Goal: Task Accomplishment & Management: Manage account settings

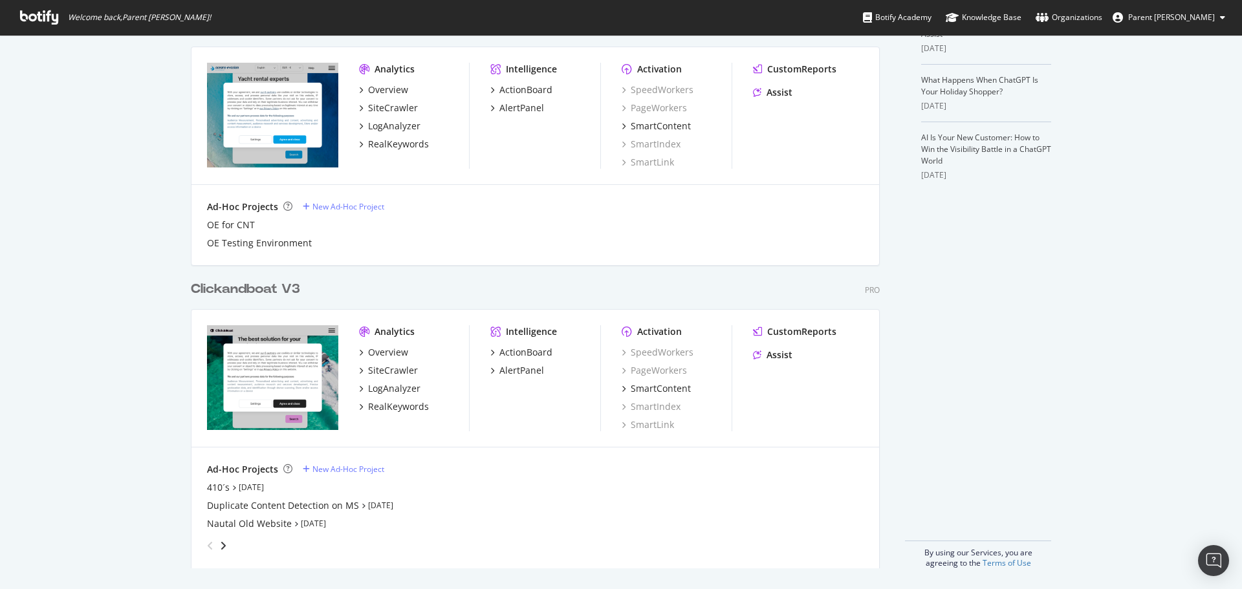
scroll to position [384, 0]
click at [228, 298] on div "Clickandboat V3" at bounding box center [245, 289] width 109 height 19
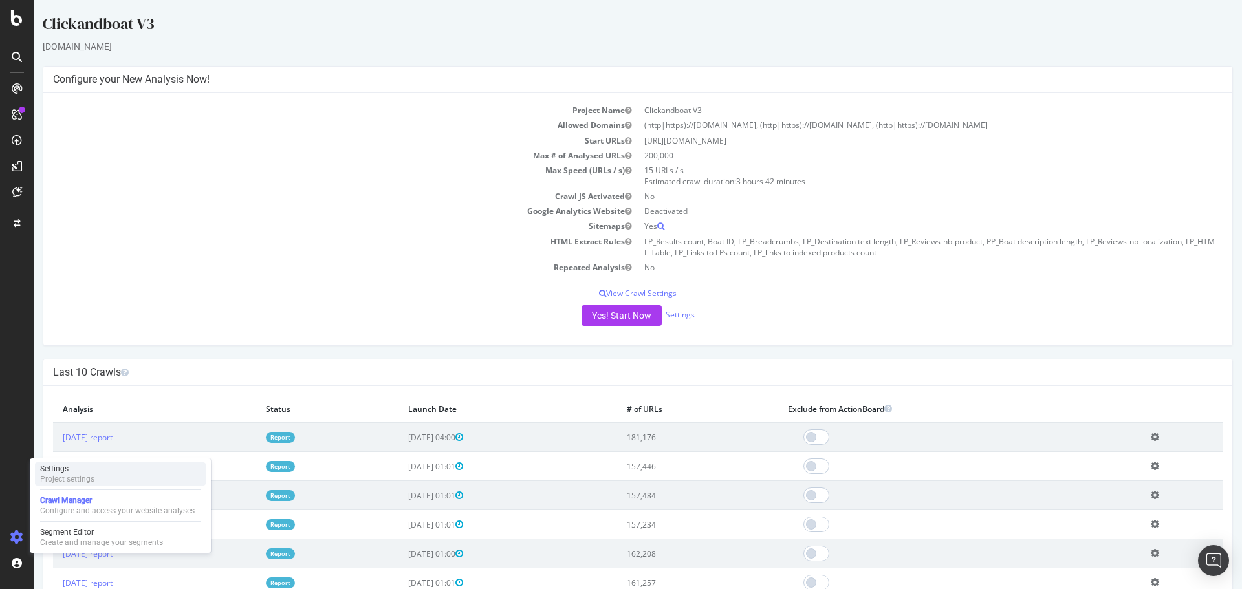
click at [76, 467] on div "Settings" at bounding box center [67, 469] width 54 height 10
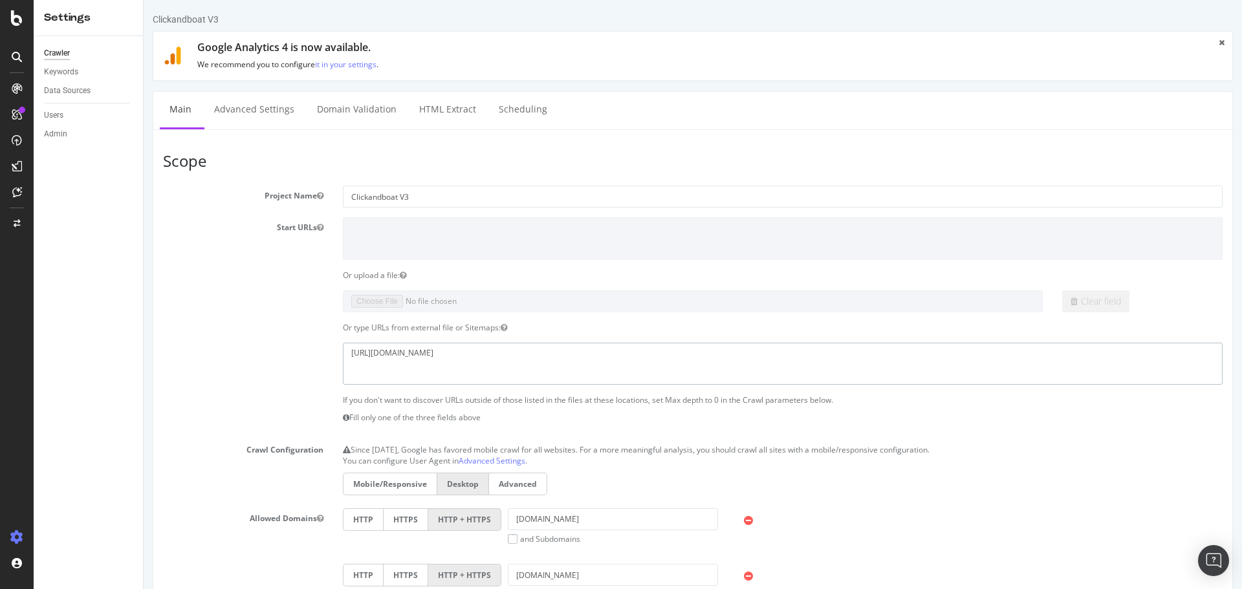
click at [412, 354] on textarea "[URL][DOMAIN_NAME]" at bounding box center [783, 364] width 880 height 42
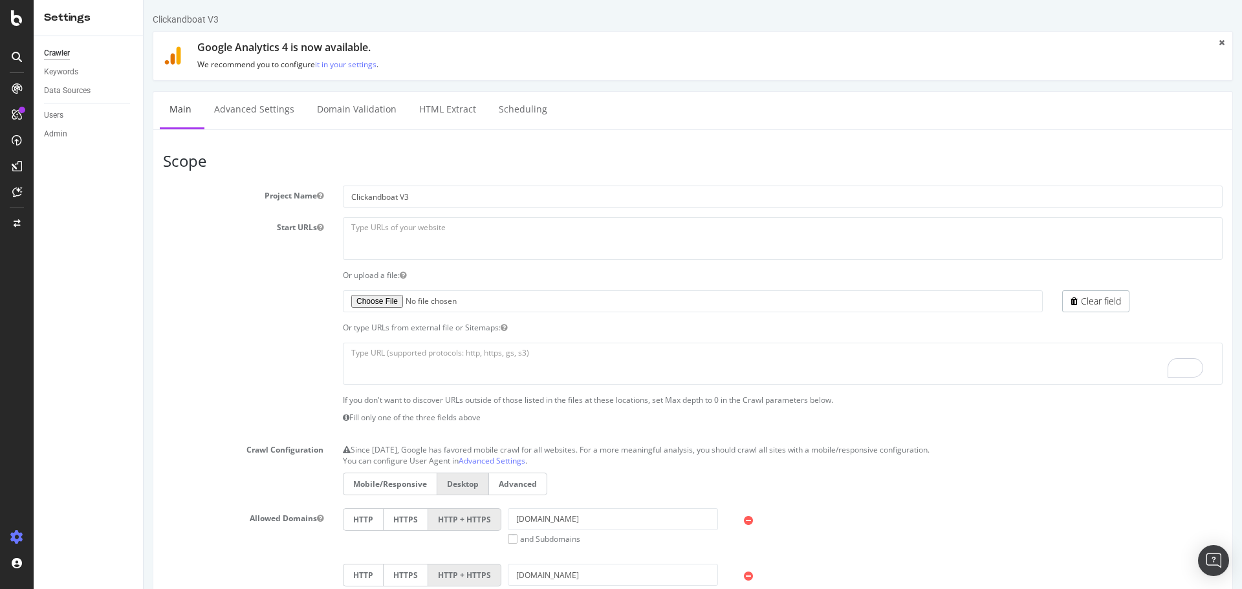
click at [201, 303] on div "Clear field" at bounding box center [692, 302] width 1079 height 22
click at [372, 232] on textarea at bounding box center [783, 238] width 880 height 42
paste textarea "[URL][DOMAIN_NAME]"
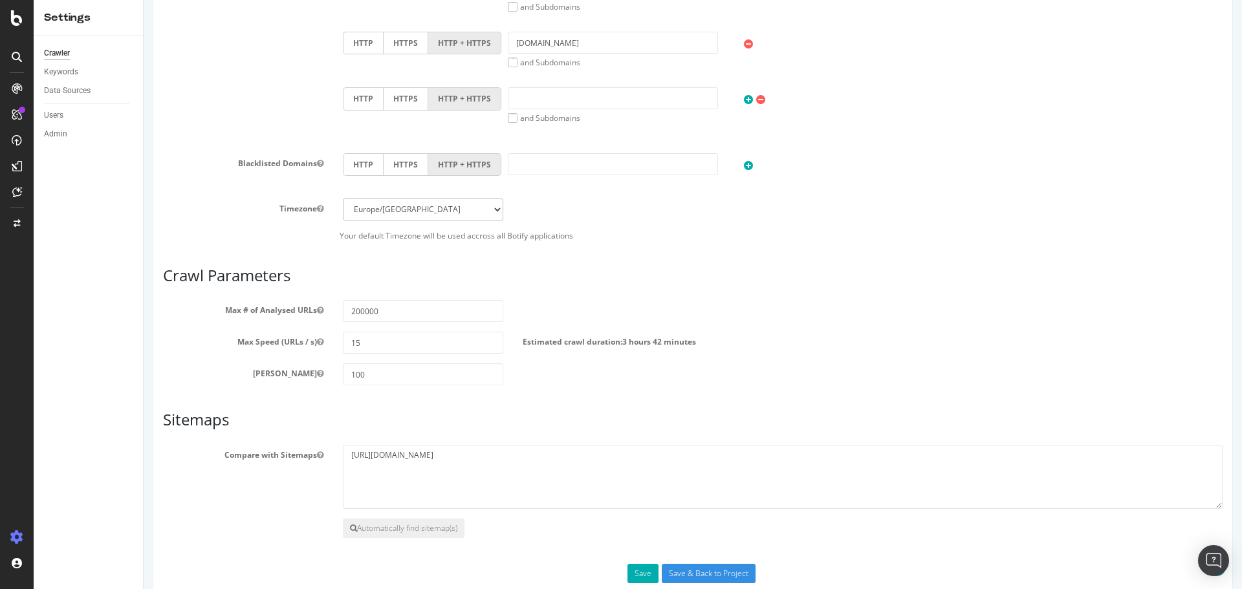
scroll to position [615, 0]
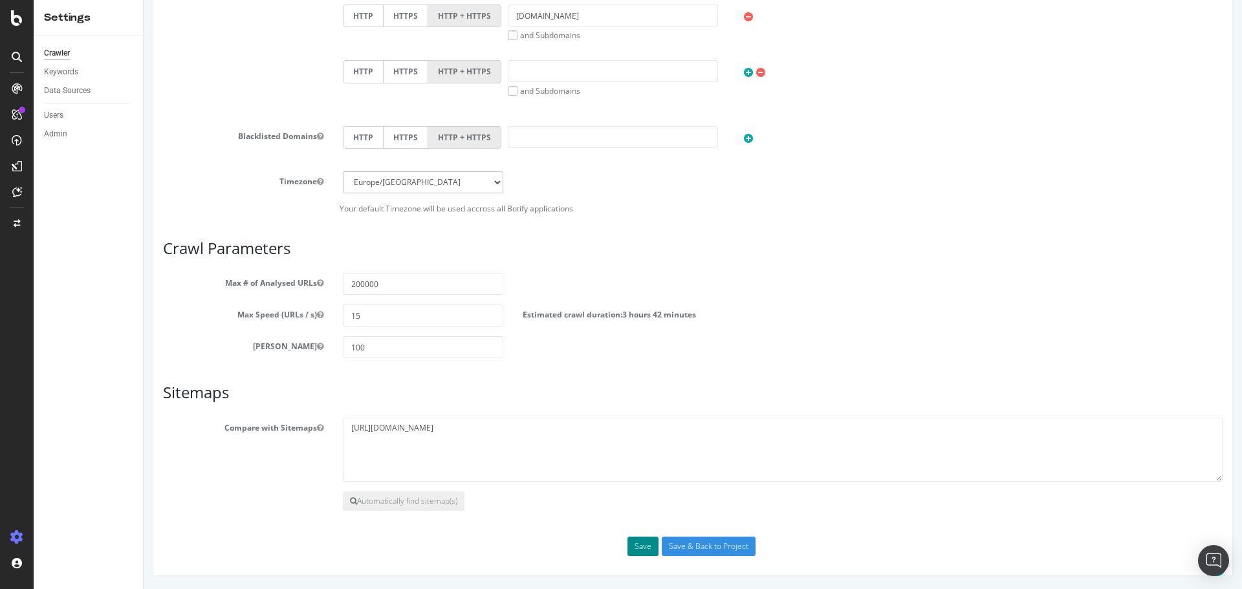
type textarea "[URL][DOMAIN_NAME]"
click at [642, 540] on button "Save" at bounding box center [643, 546] width 31 height 19
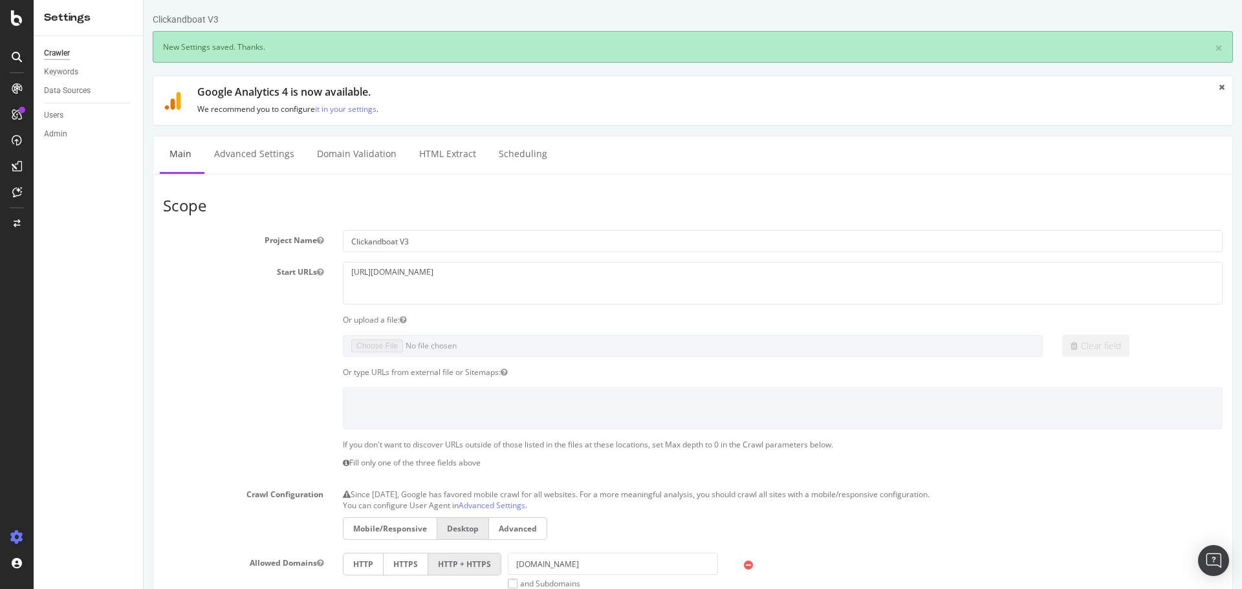
scroll to position [0, 0]
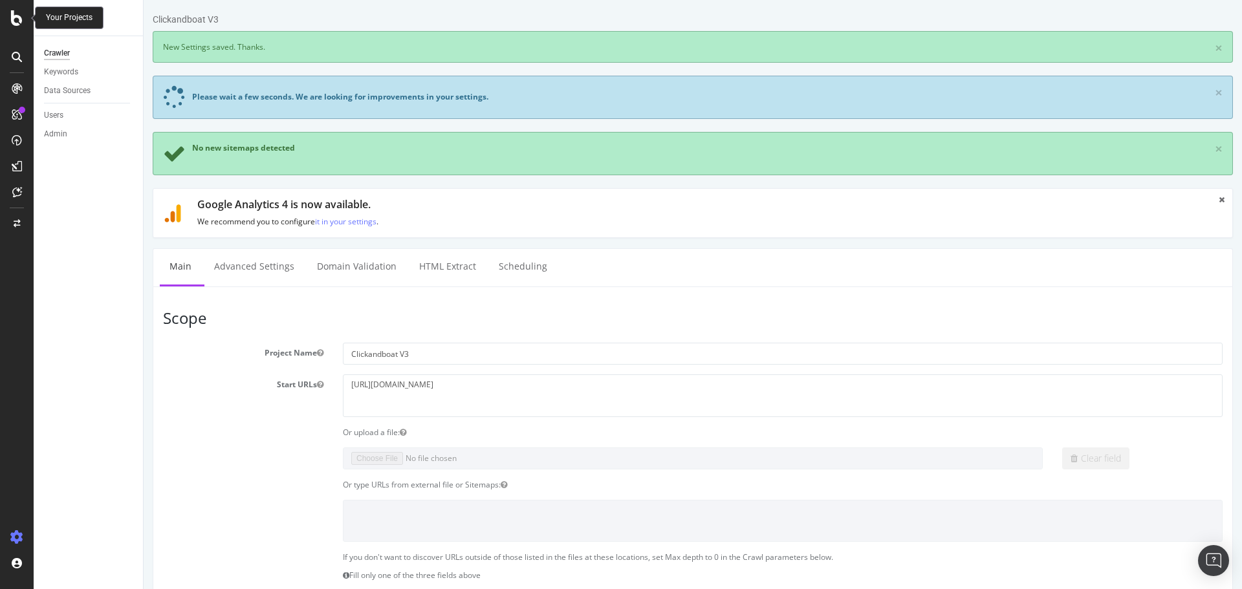
click at [14, 20] on icon at bounding box center [17, 18] width 12 height 16
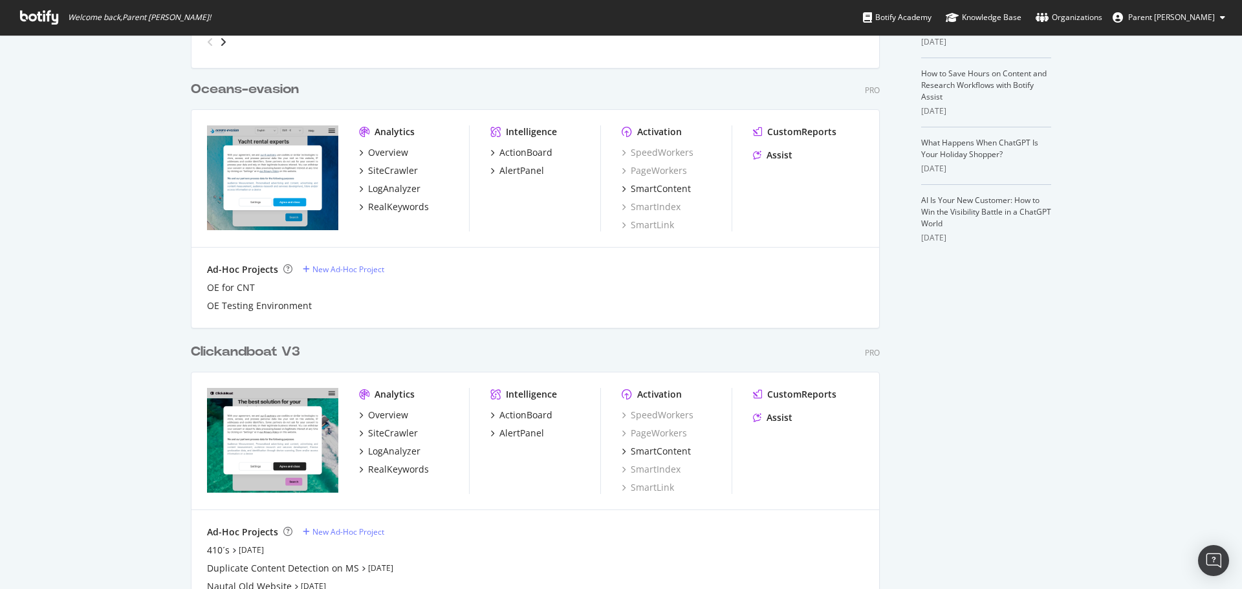
scroll to position [322, 0]
click at [222, 357] on div "Clickandboat V3" at bounding box center [245, 351] width 109 height 19
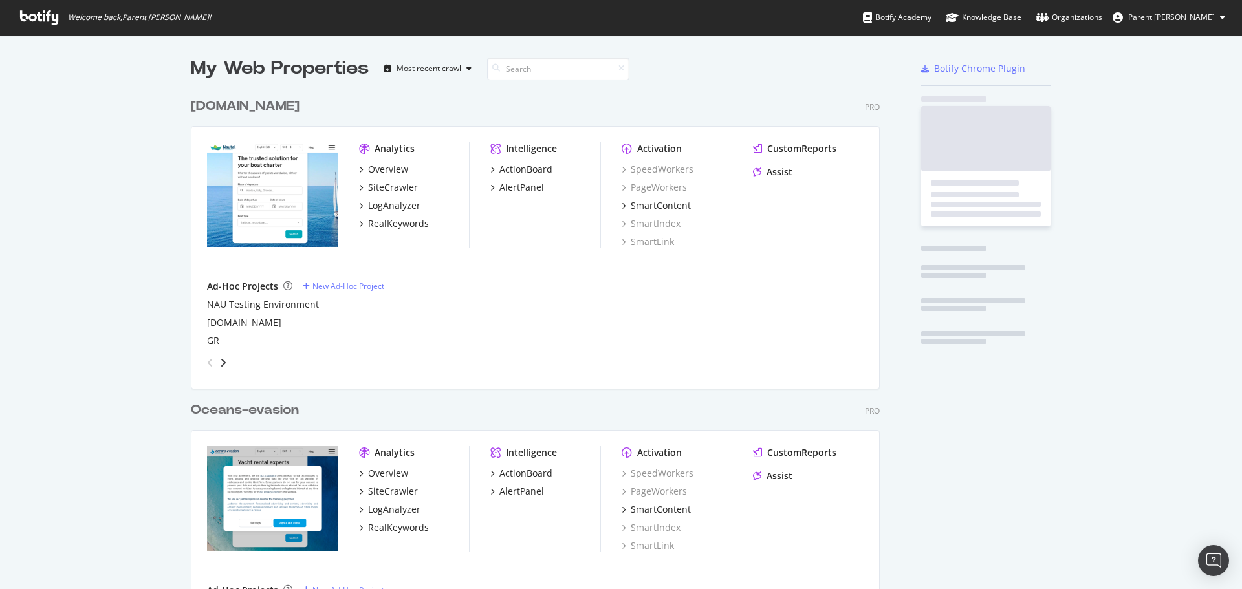
scroll to position [580, 1223]
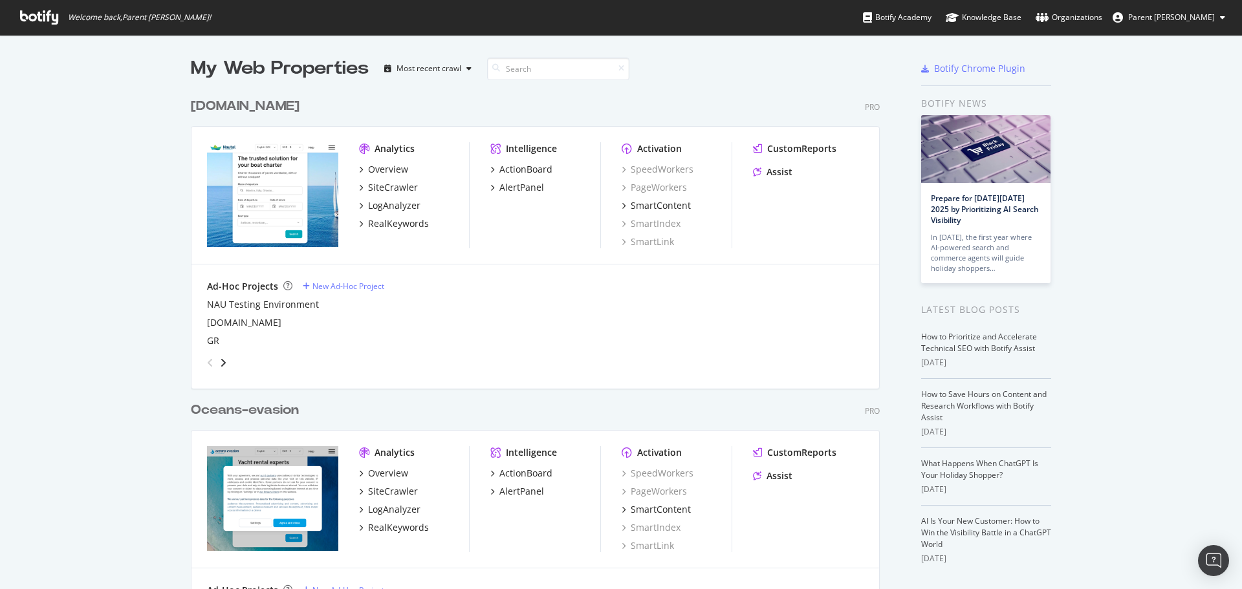
click at [244, 109] on div "[DOMAIN_NAME]" at bounding box center [245, 106] width 109 height 19
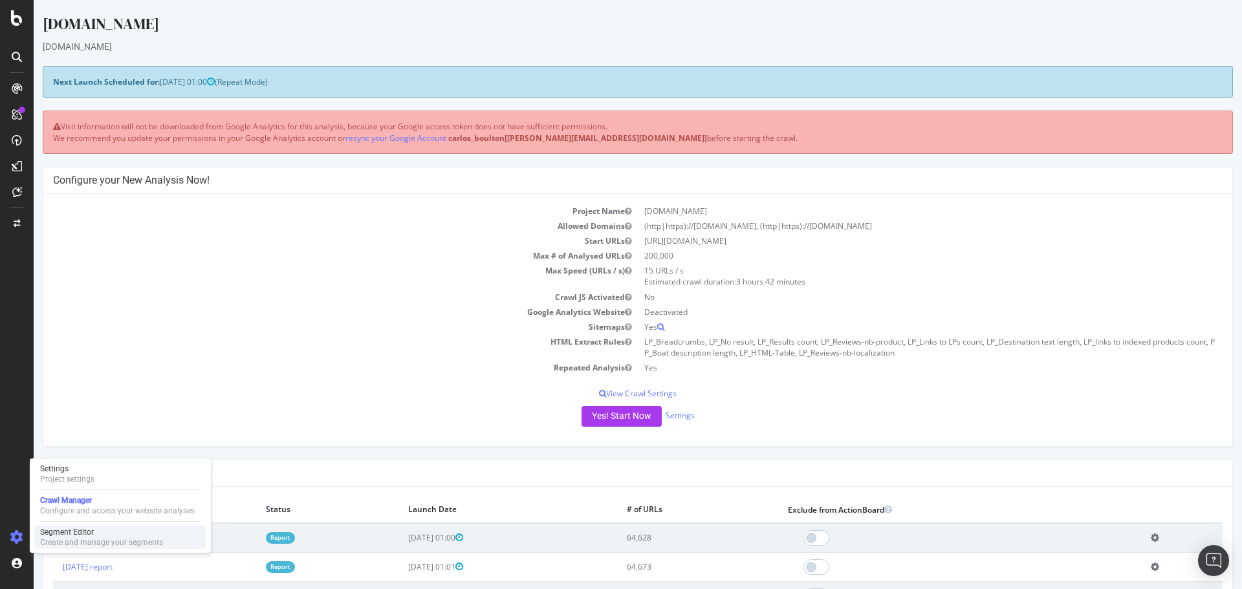
click at [67, 526] on div "Segment Editor Create and manage your segments" at bounding box center [120, 537] width 171 height 23
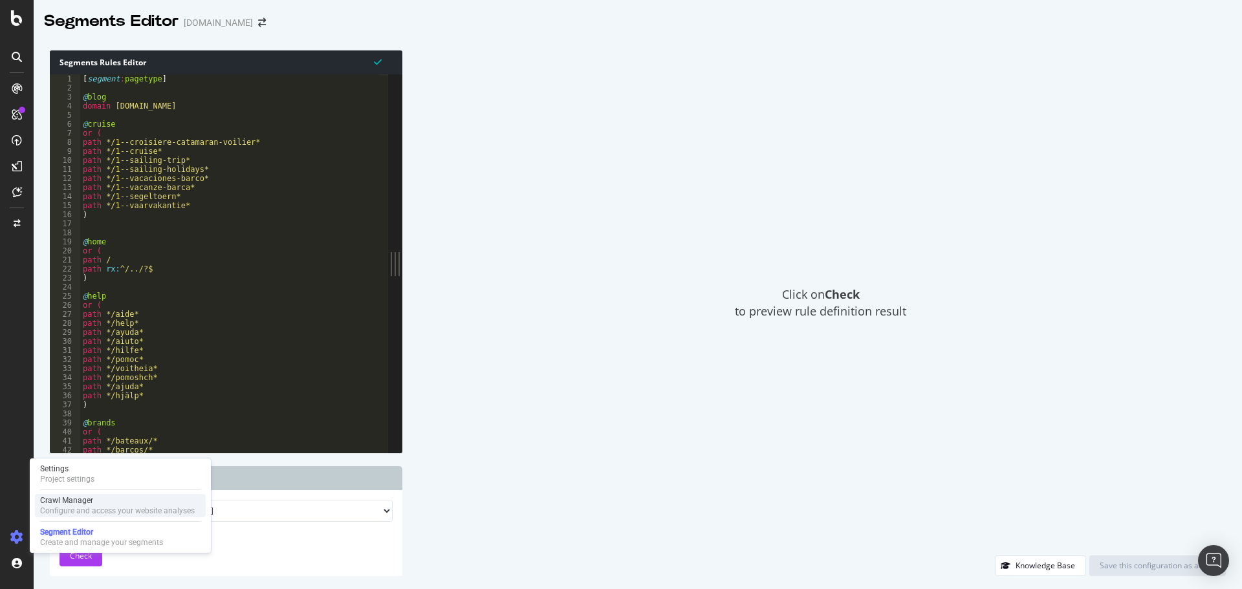
click at [69, 505] on div "Crawl Manager" at bounding box center [117, 501] width 155 height 10
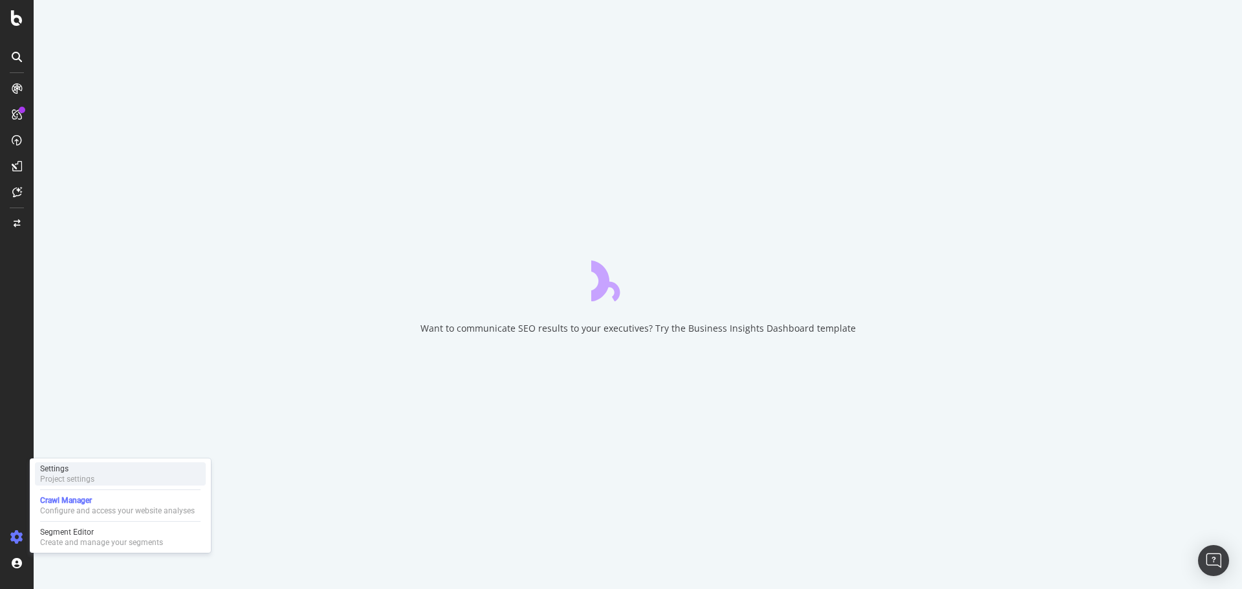
click at [87, 474] on div "Settings" at bounding box center [67, 469] width 54 height 10
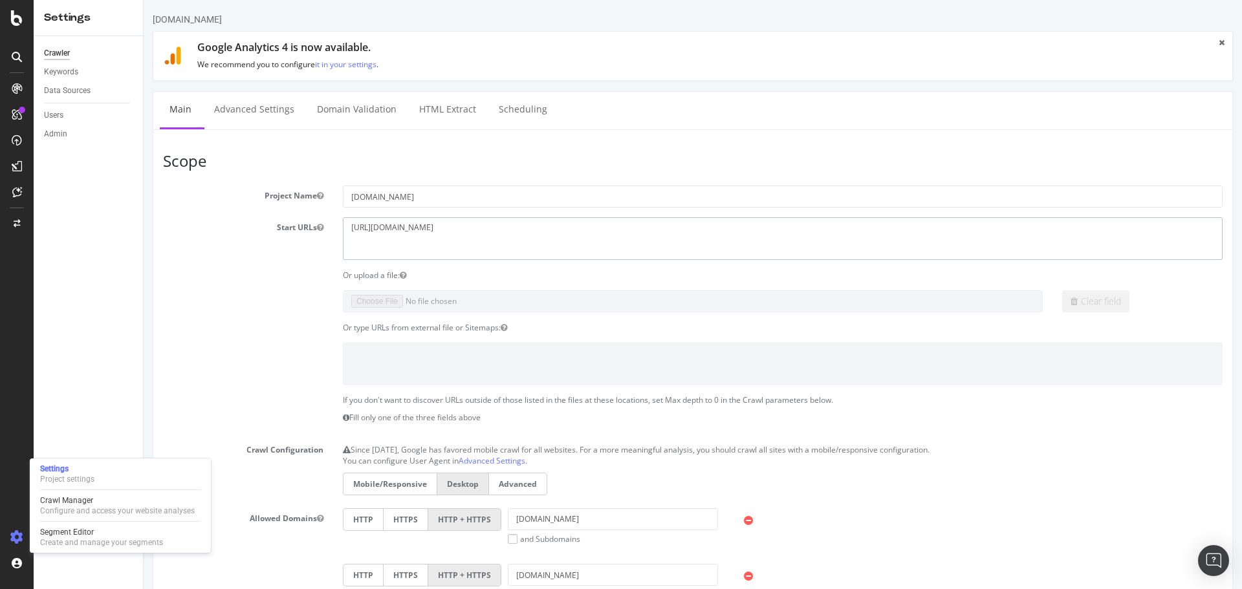
click at [451, 231] on textarea "[URL][DOMAIN_NAME]" at bounding box center [783, 238] width 880 height 42
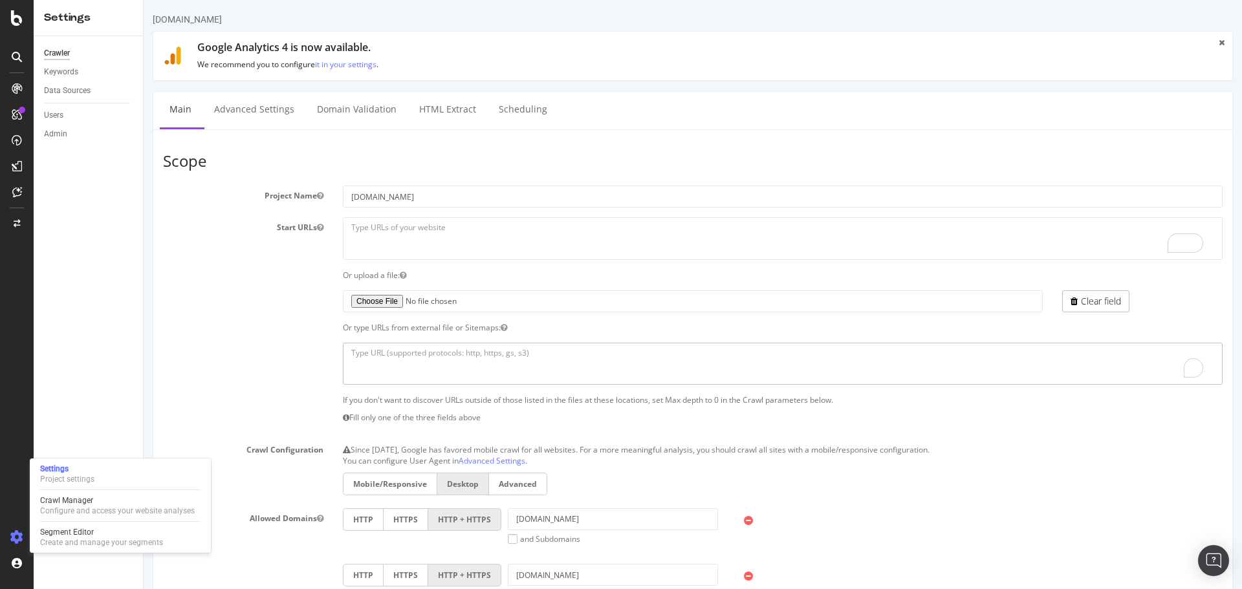
click at [362, 343] on textarea "To enrich screen reader interactions, please activate Accessibility in Grammarl…" at bounding box center [783, 364] width 880 height 42
paste textarea "[URL][DOMAIN_NAME]"
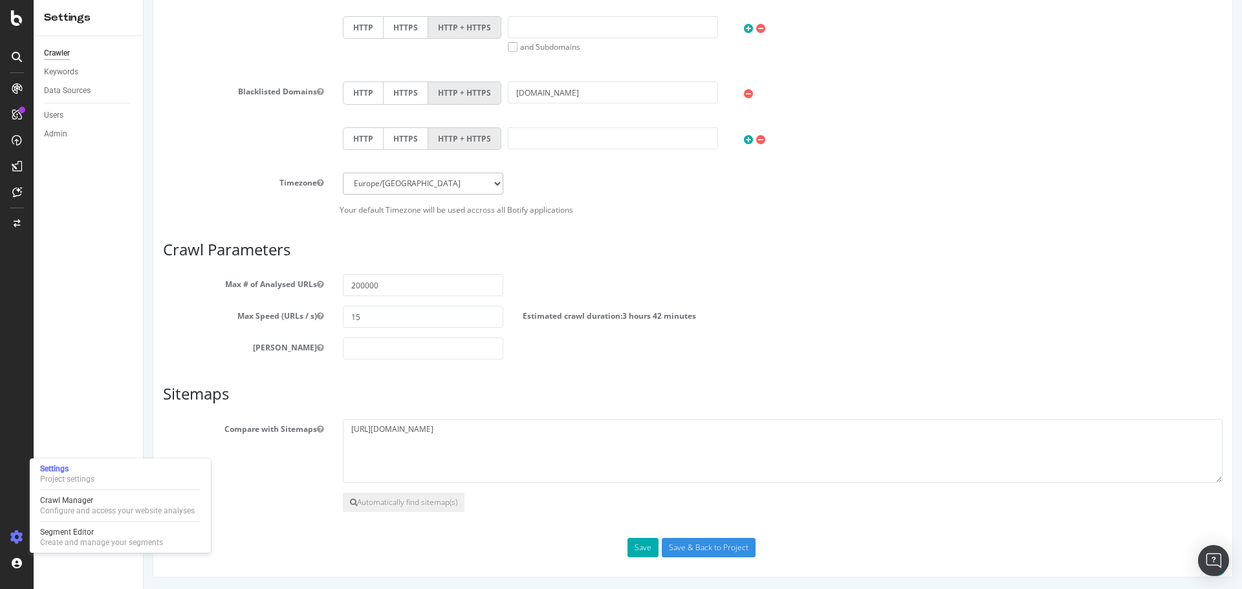
scroll to position [604, 0]
type textarea "[URL][DOMAIN_NAME]"
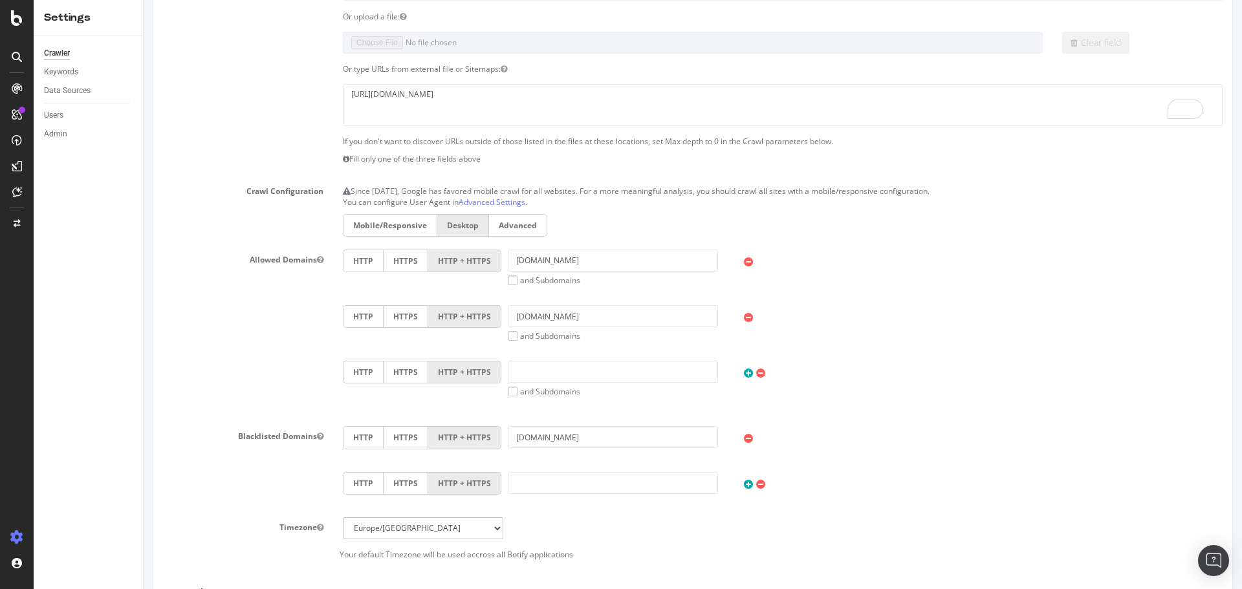
scroll to position [0, 0]
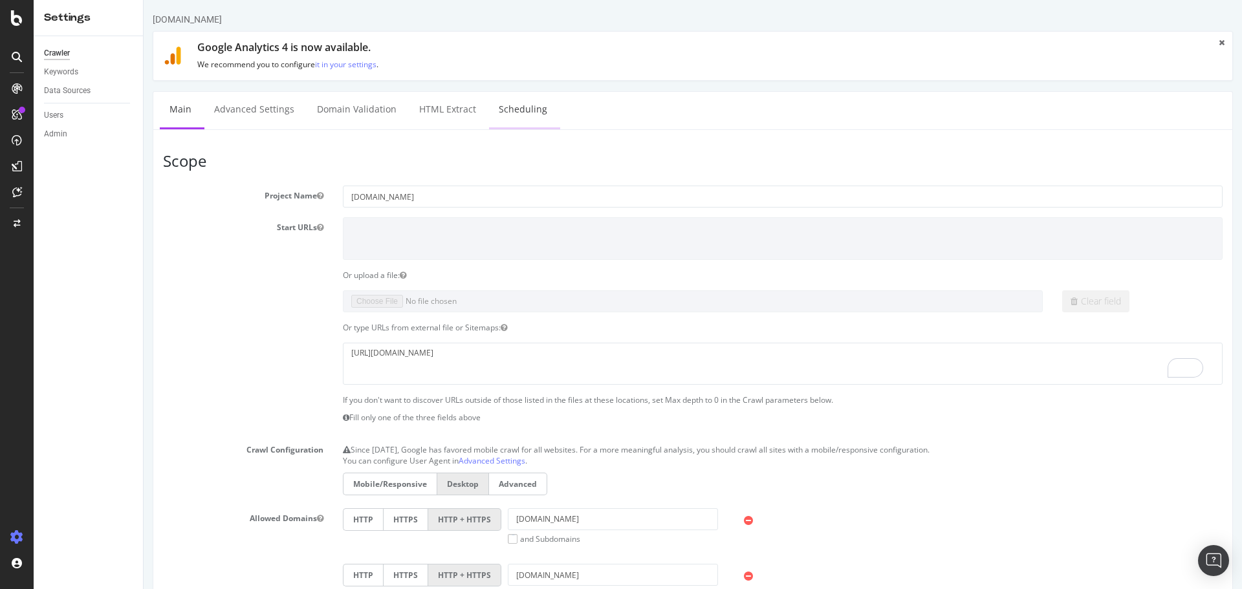
click at [509, 109] on link "Scheduling" at bounding box center [523, 110] width 68 height 36
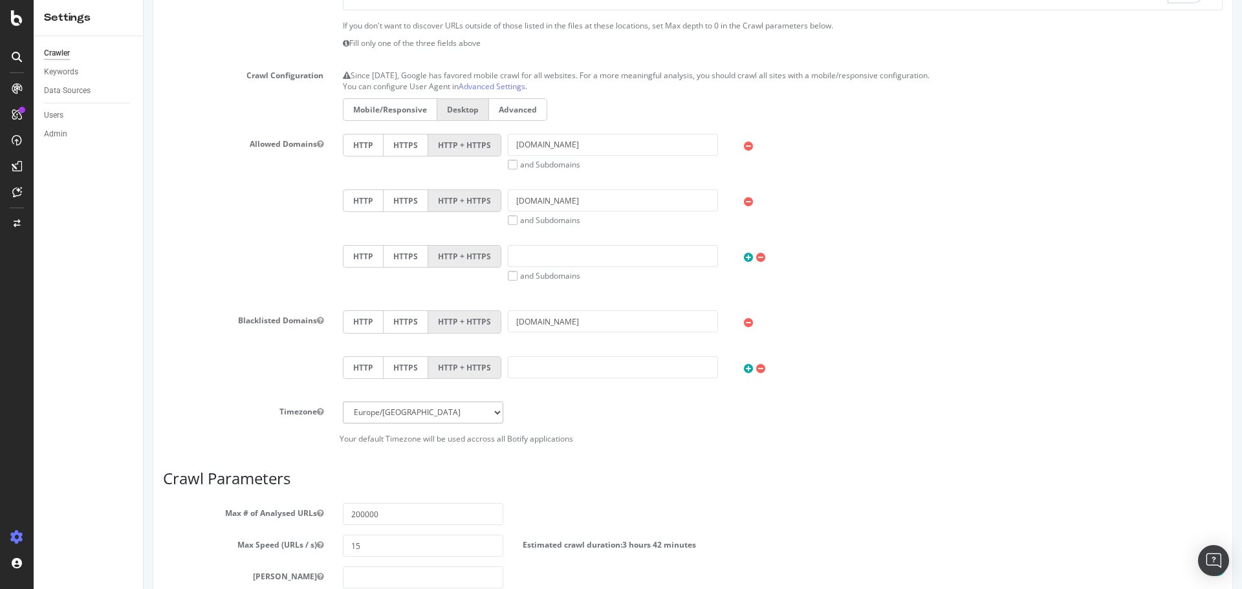
scroll to position [605, 0]
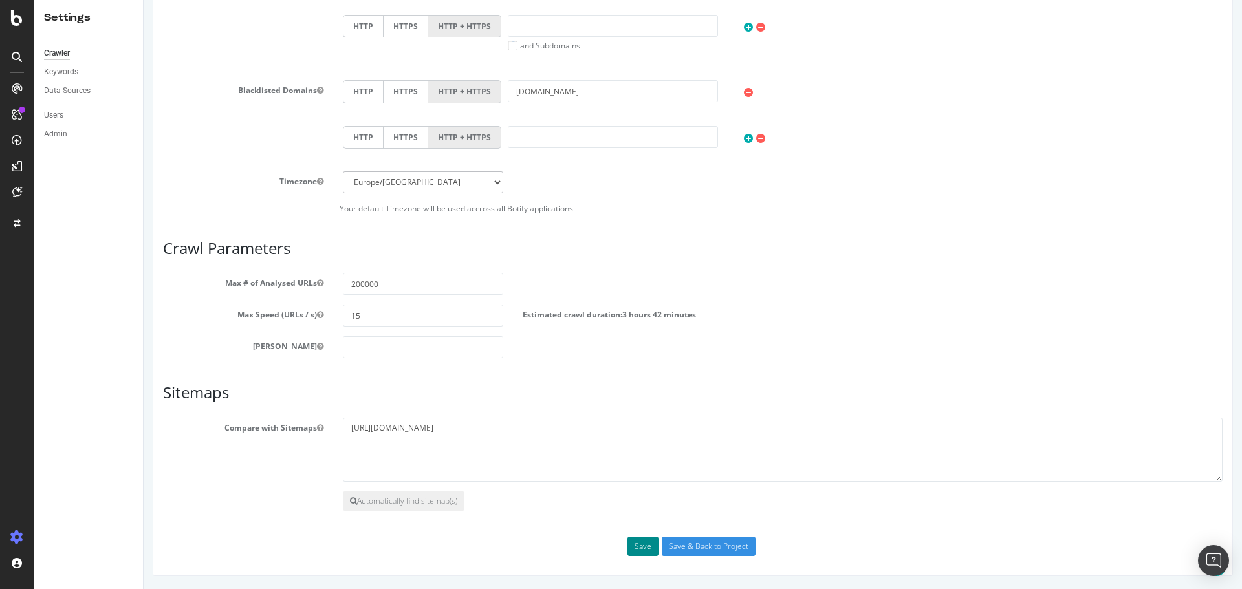
click at [628, 549] on button "Save" at bounding box center [643, 546] width 31 height 19
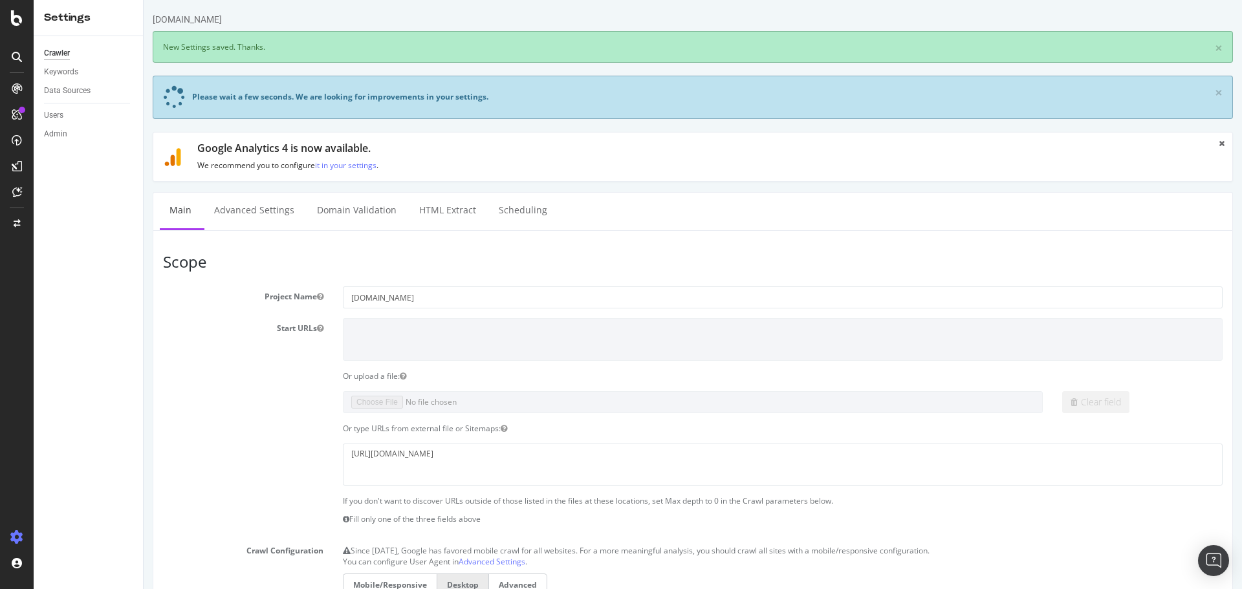
scroll to position [0, 0]
click at [439, 223] on link "HTML Extract" at bounding box center [448, 211] width 76 height 36
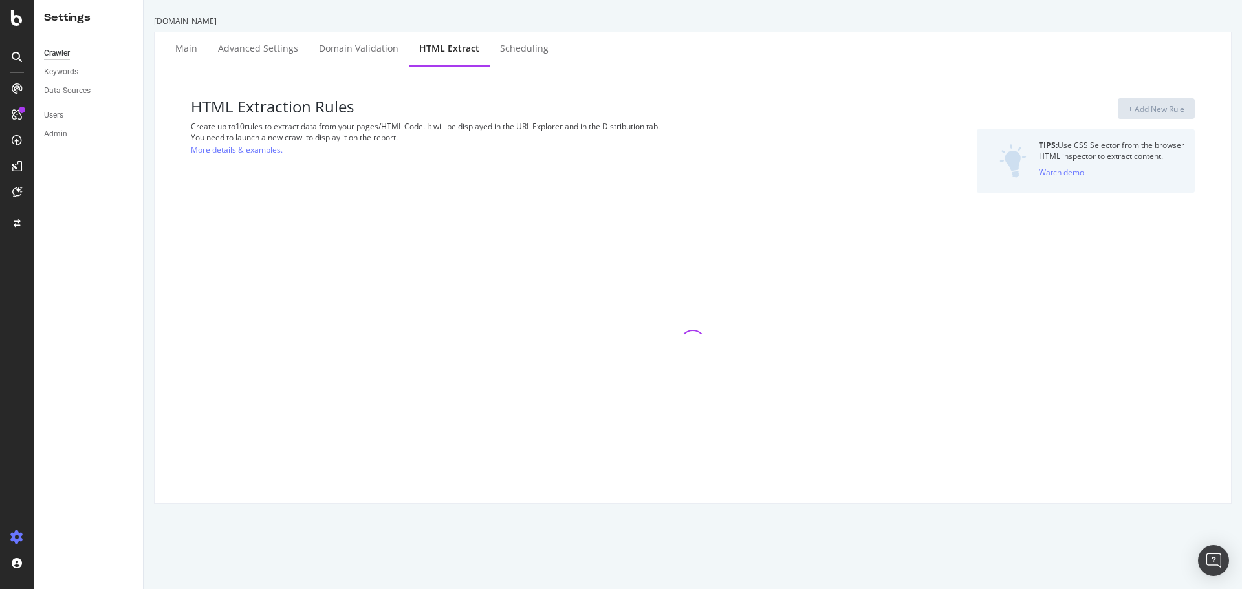
select select "list"
select select "exist"
select select "i"
select select "count"
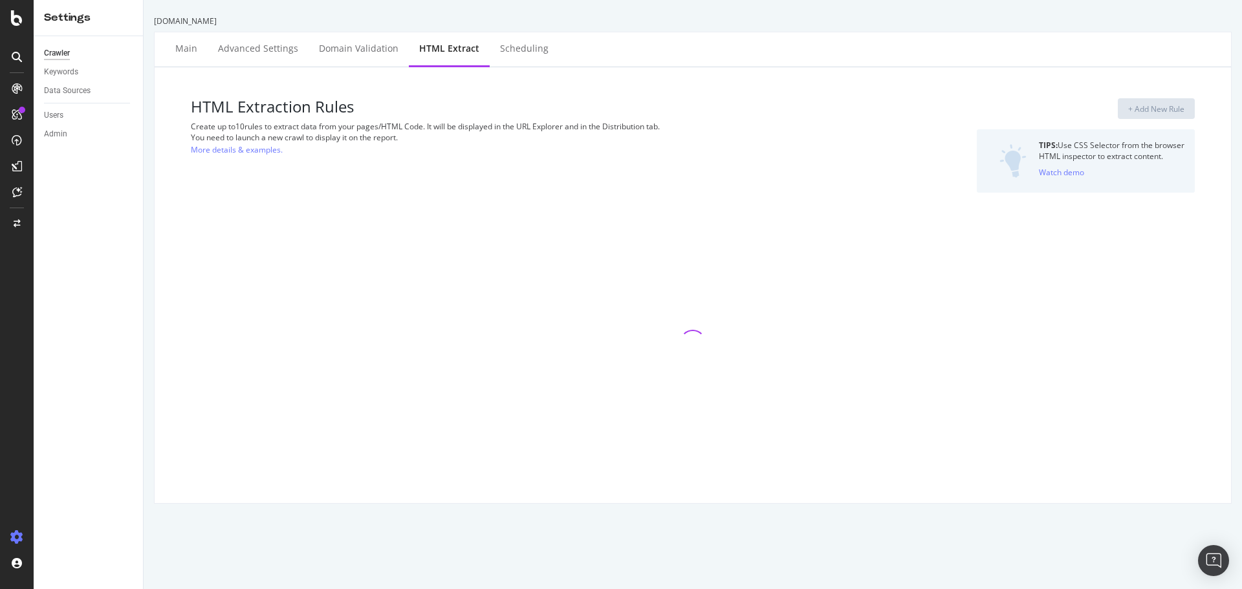
select select "html.length"
select select "count"
select select "html.length"
select select "exist"
select select "count"
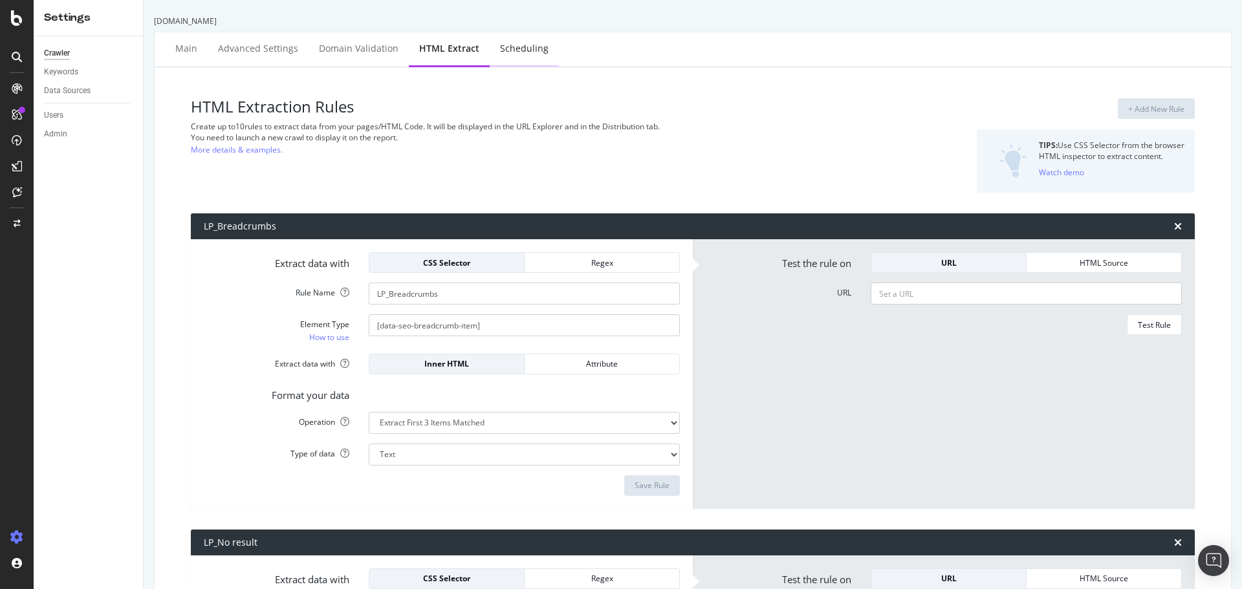
click at [510, 49] on div "Scheduling" at bounding box center [524, 48] width 49 height 13
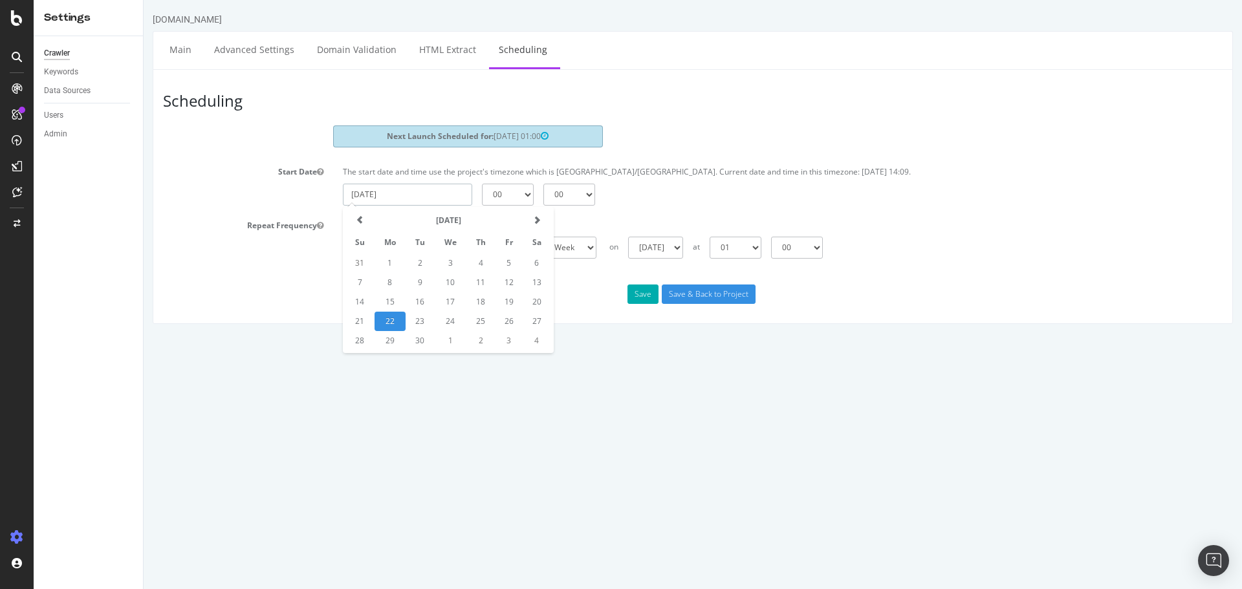
click at [384, 190] on input "[DATE]" at bounding box center [407, 195] width 129 height 22
click at [423, 324] on td "23" at bounding box center [420, 321] width 29 height 19
type input "[DATE]"
click at [501, 199] on select "00 01 02 03 04 05 06 07 08 09 10 11 12 13 14 15 16 17 18 19 20 21 22 23" at bounding box center [508, 195] width 52 height 22
select select "6"
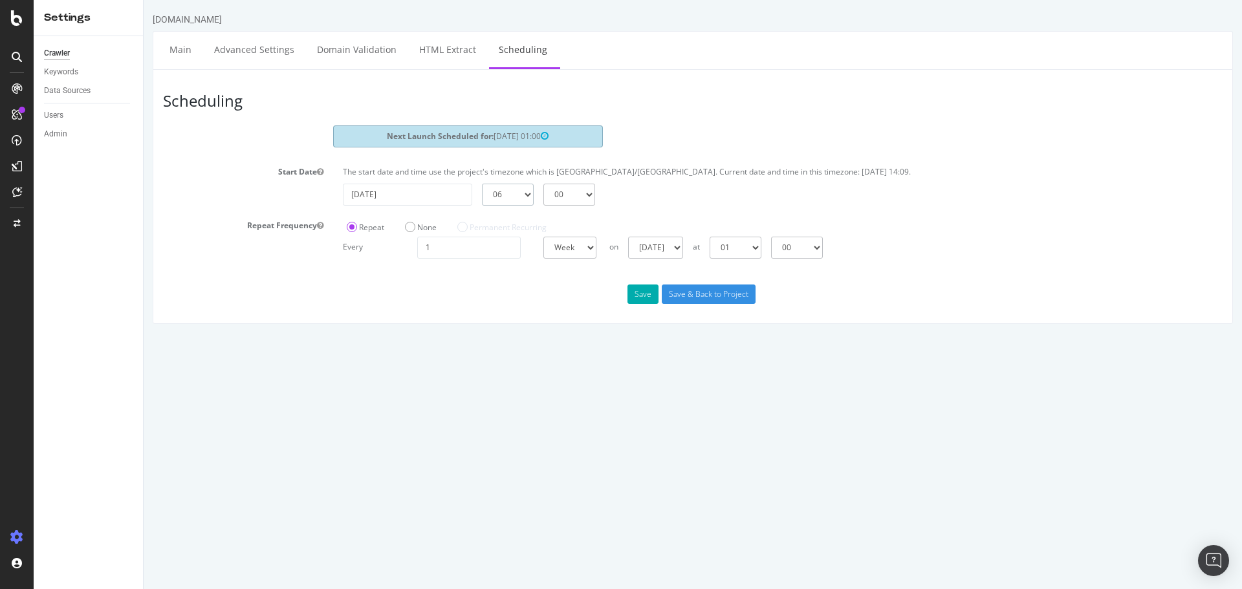
click at [482, 184] on select "00 01 02 03 04 05 06 07 08 09 10 11 12 13 14 15 16 17 18 19 20 21 22 23" at bounding box center [508, 195] width 52 height 22
click at [410, 228] on label "None" at bounding box center [421, 227] width 32 height 11
click at [144, 0] on input "None" at bounding box center [144, 0] width 0 height 0
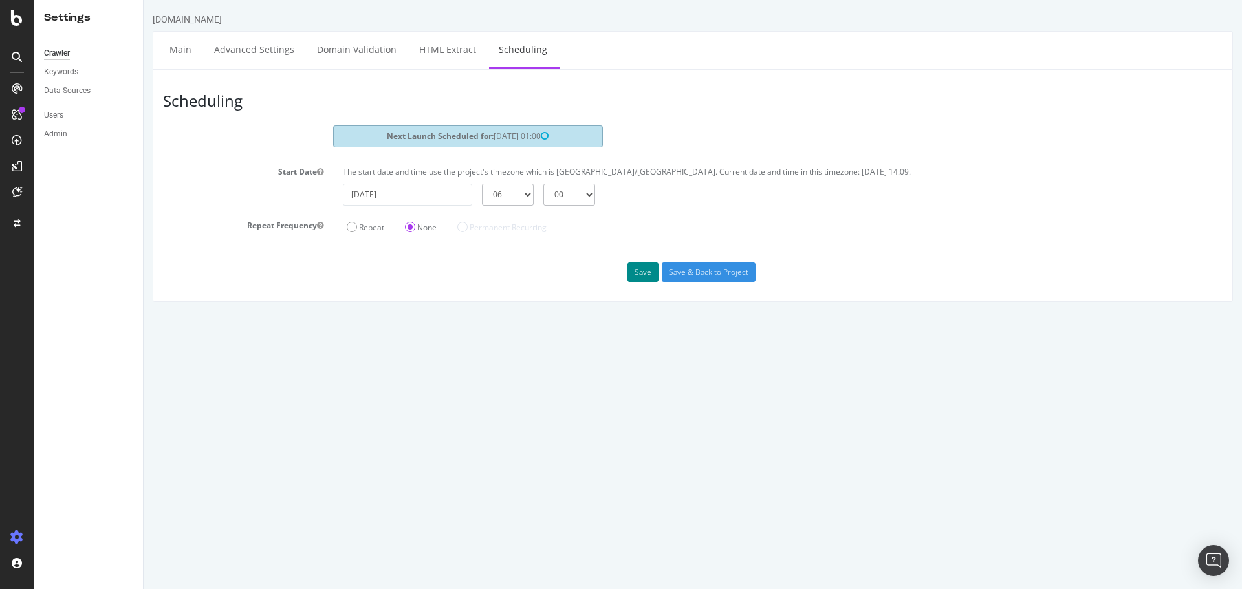
click at [635, 274] on button "Save" at bounding box center [643, 272] width 31 height 19
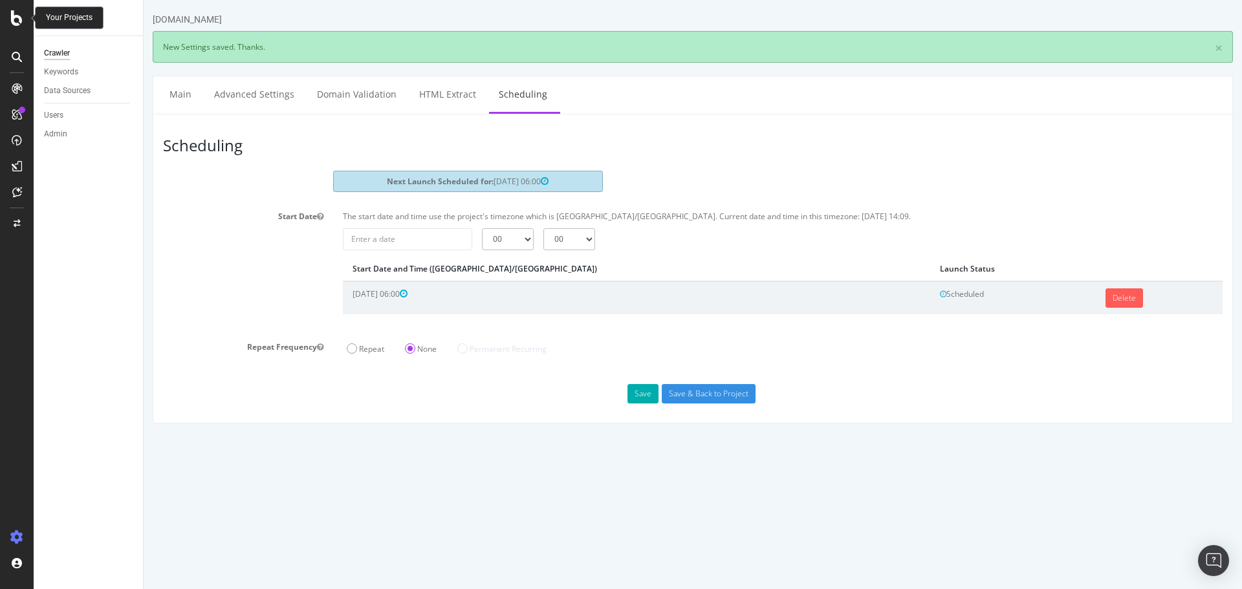
click at [21, 21] on icon at bounding box center [17, 18] width 12 height 16
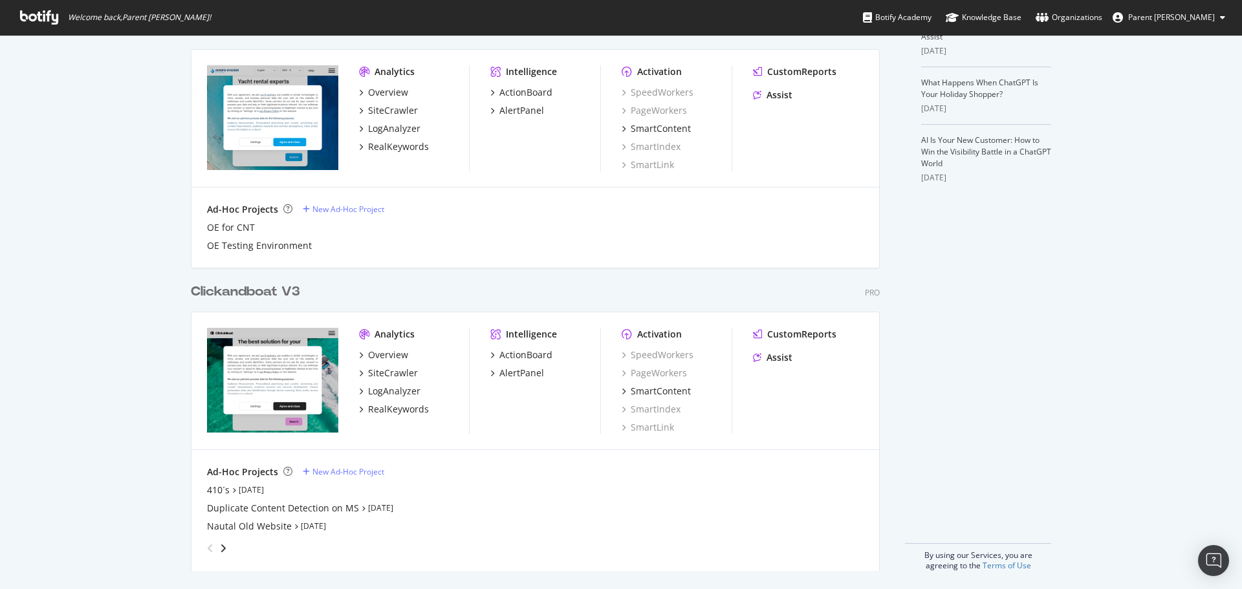
scroll to position [383, 0]
click at [240, 301] on div "Clickandboat V3 Pro Analytics Overview SiteCrawler LogAnalyzer RealKeywords Int…" at bounding box center [540, 417] width 699 height 304
click at [235, 291] on div "Clickandboat V3" at bounding box center [245, 290] width 109 height 19
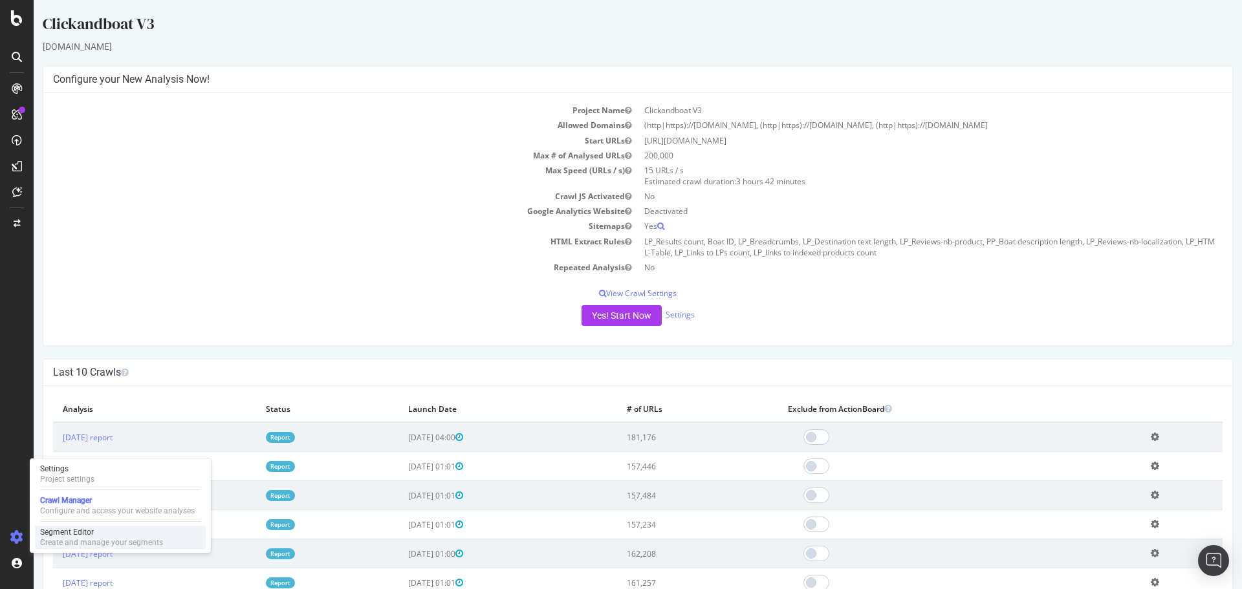
click at [54, 540] on div "Create and manage your segments" at bounding box center [101, 543] width 123 height 10
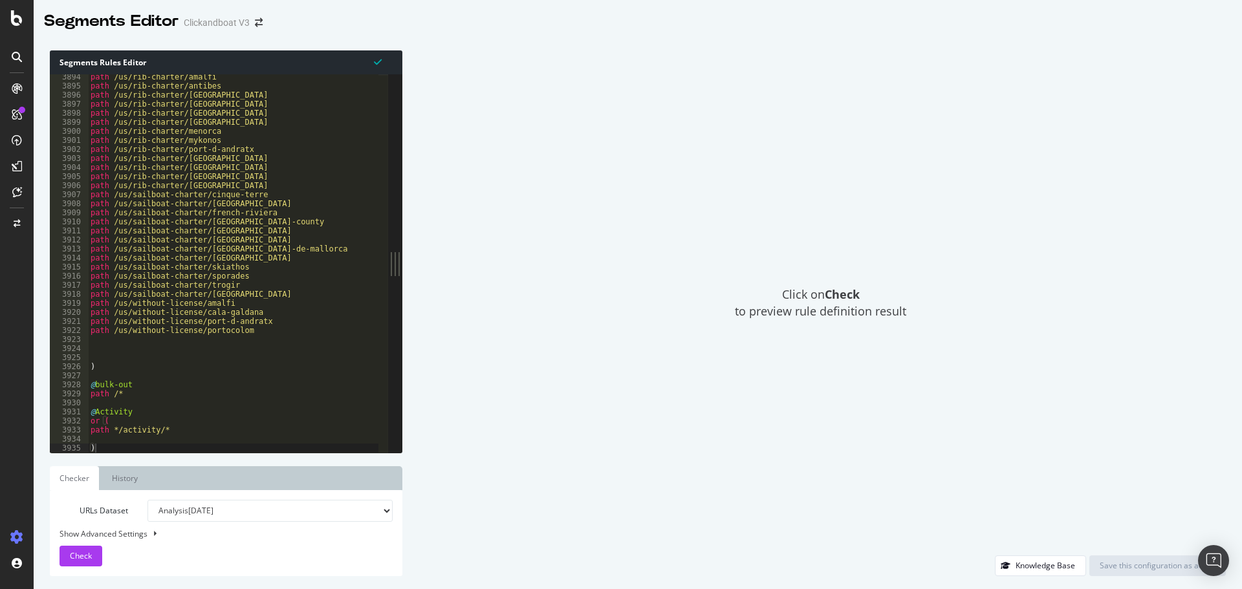
scroll to position [20823, 0]
click at [154, 433] on div "path /us/rib-charter/[GEOGRAPHIC_DATA] path /[GEOGRAPHIC_DATA]/rib-charter/[GEO…" at bounding box center [233, 270] width 291 height 397
type textarea "path */activities/*"
click at [87, 551] on span "Check" at bounding box center [81, 556] width 22 height 11
